Goal: Find specific page/section: Find specific page/section

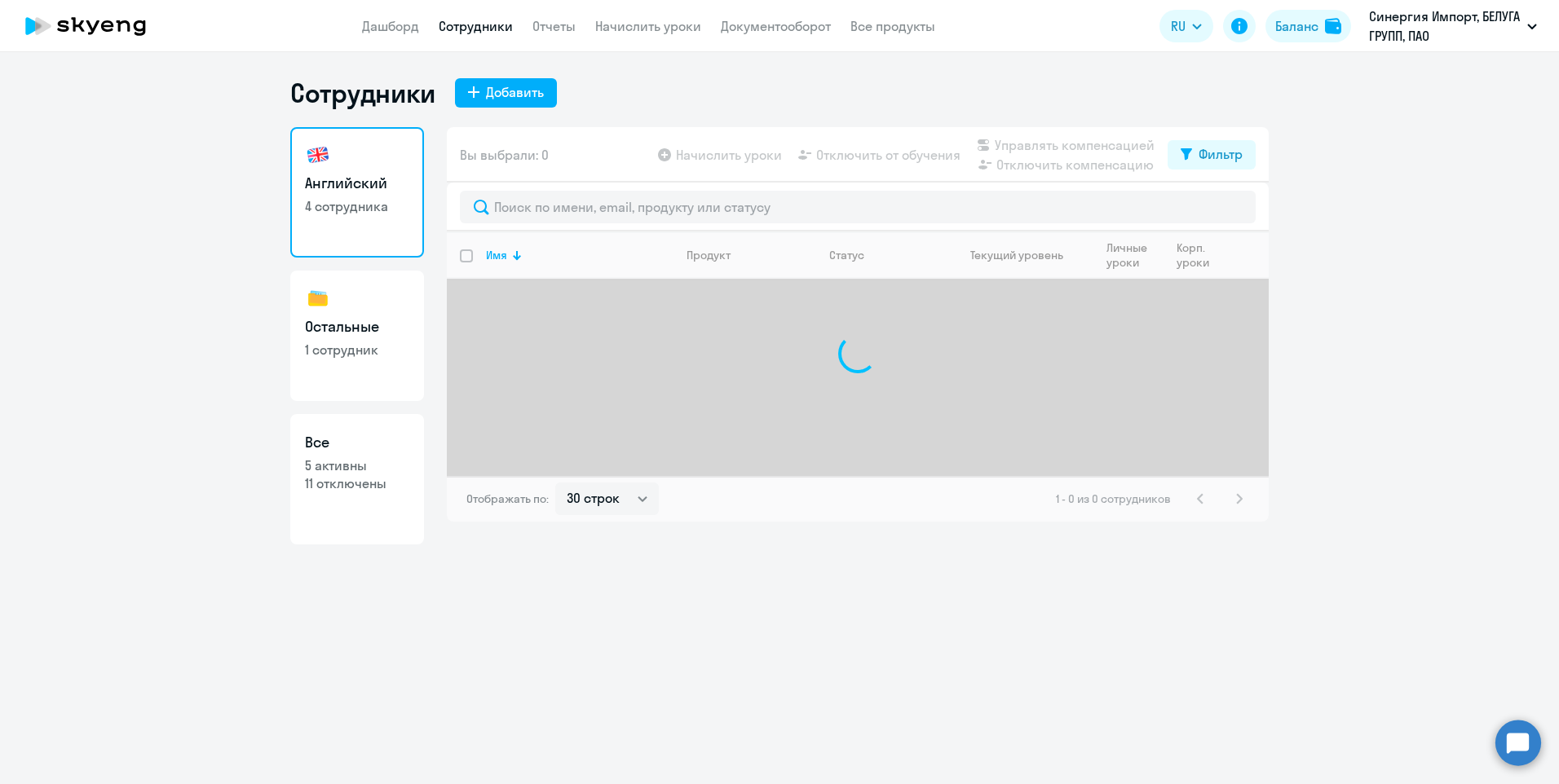
select select "30"
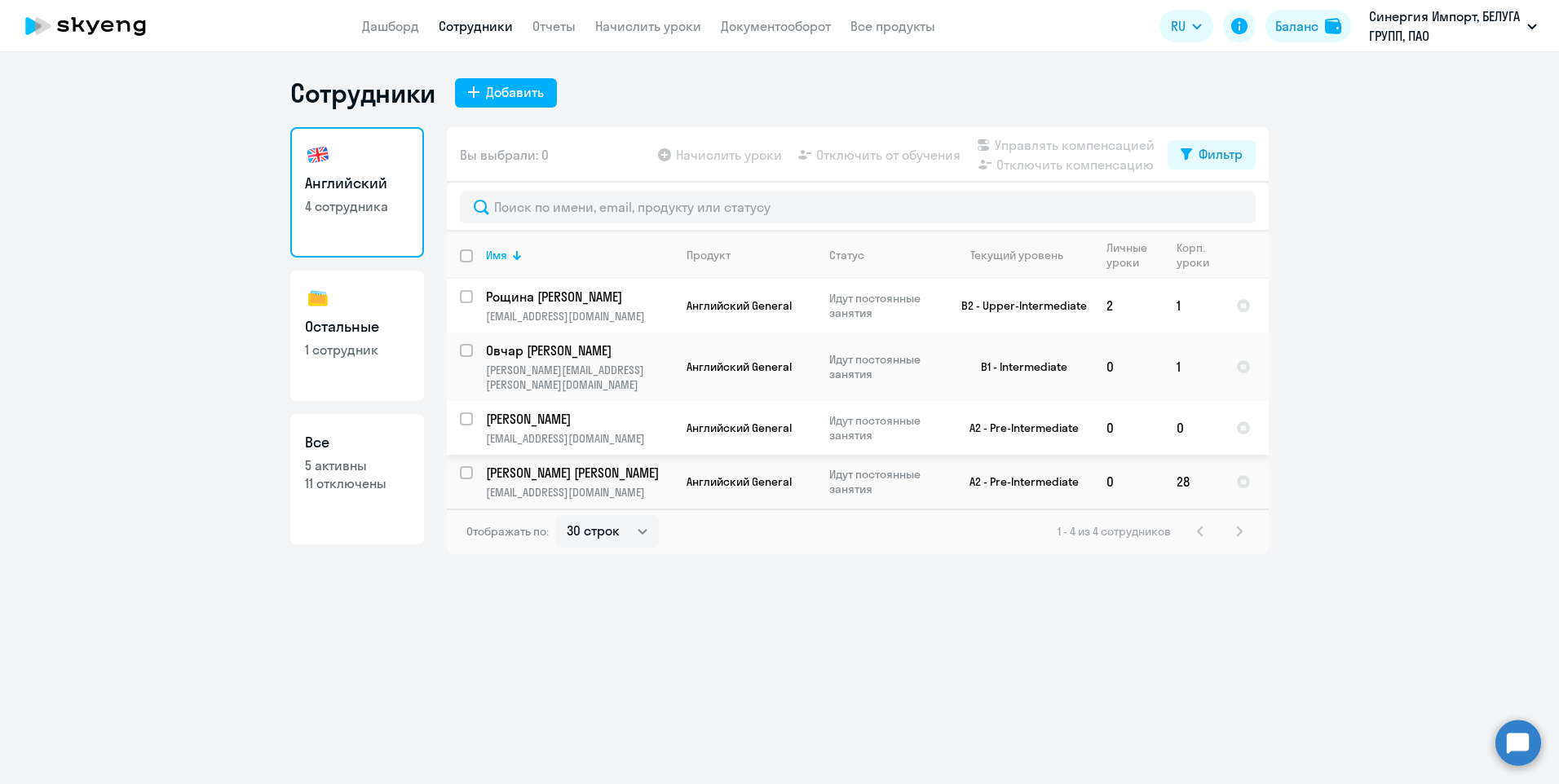
select select "30"
click at [396, 372] on link "Остальные 1 сотрудник" at bounding box center [357, 336] width 133 height 131
select select "30"
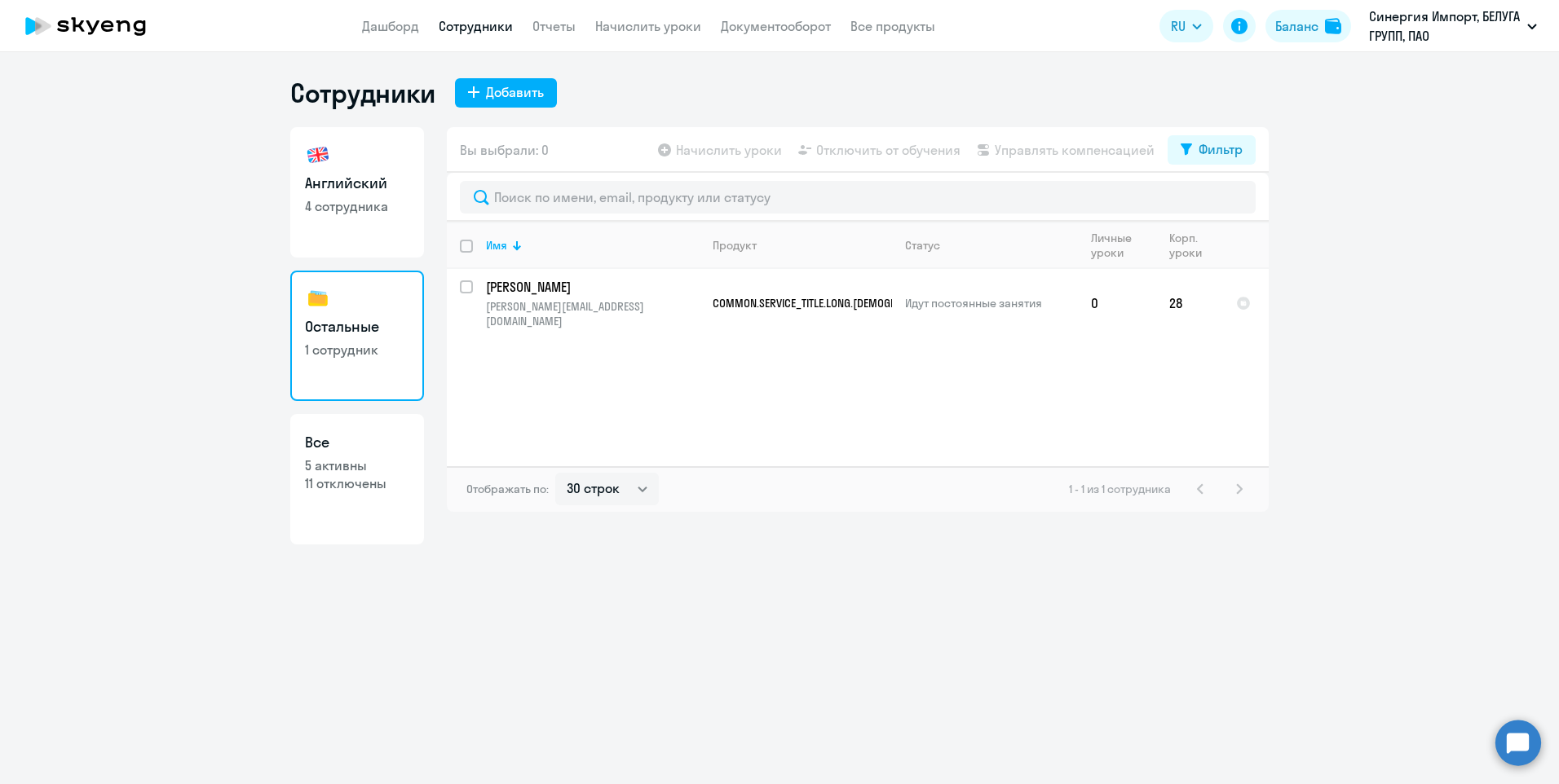
click at [356, 252] on link "Английский 4 сотрудника" at bounding box center [357, 192] width 133 height 131
select select "30"
